Goal: Find specific page/section: Find specific page/section

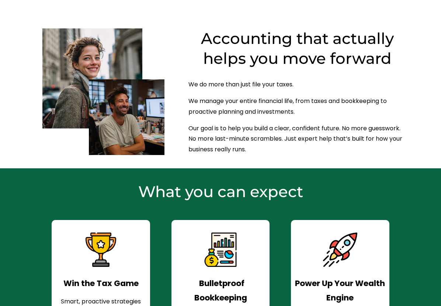
scroll to position [346, 0]
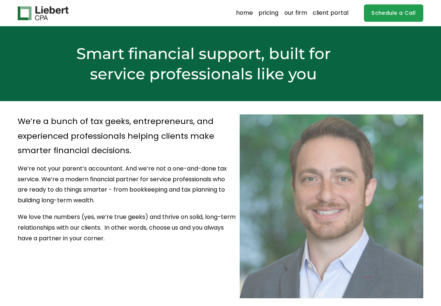
click at [241, 15] on link "home" at bounding box center [244, 13] width 17 height 12
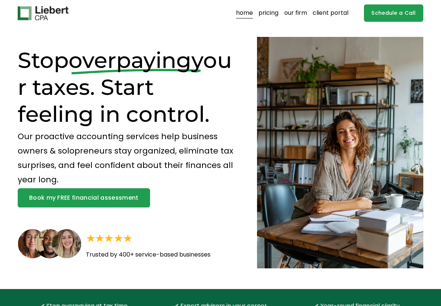
click at [296, 11] on link "our firm" at bounding box center [295, 13] width 23 height 12
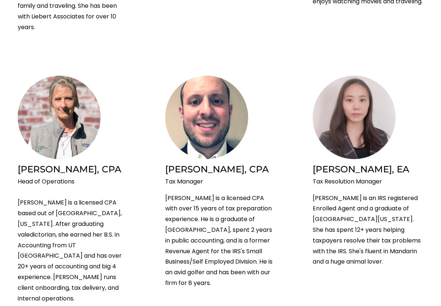
scroll to position [622, 0]
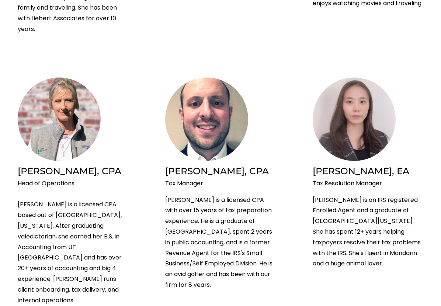
click at [66, 102] on img at bounding box center [59, 118] width 83 height 83
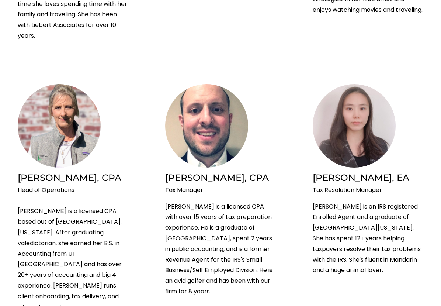
scroll to position [612, 0]
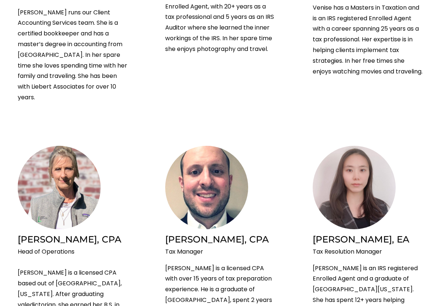
scroll to position [560, 0]
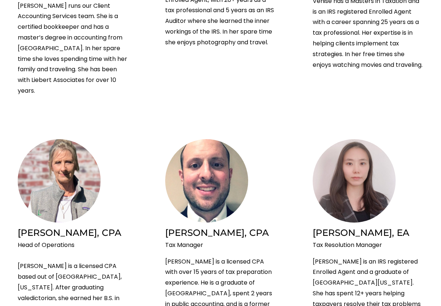
click at [52, 152] on img at bounding box center [59, 180] width 83 height 83
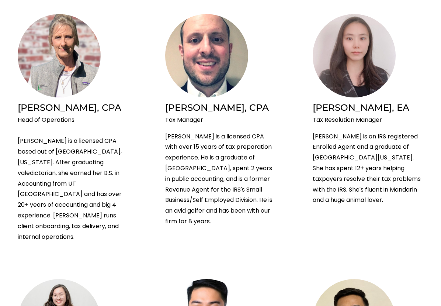
scroll to position [1176, 0]
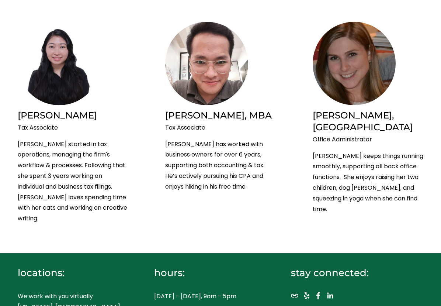
click at [326, 288] on use "LinkedIn" at bounding box center [330, 295] width 15 height 15
